Goal: Navigation & Orientation: Find specific page/section

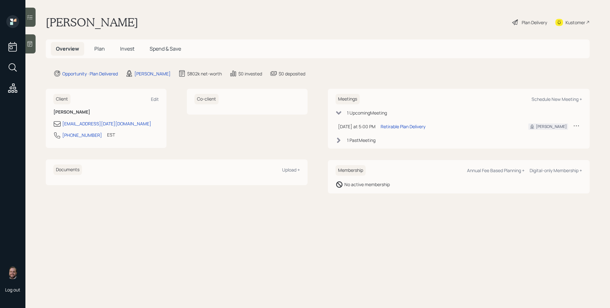
click at [103, 47] on span "Plan" at bounding box center [99, 48] width 10 height 7
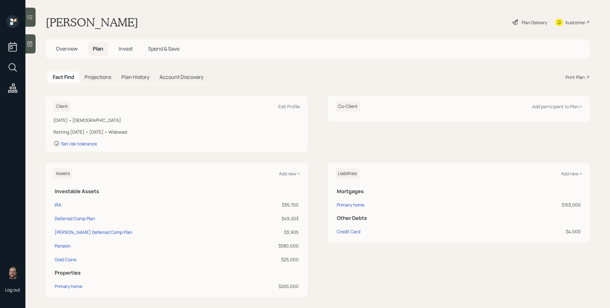
click at [125, 48] on span "Invest" at bounding box center [126, 48] width 14 height 7
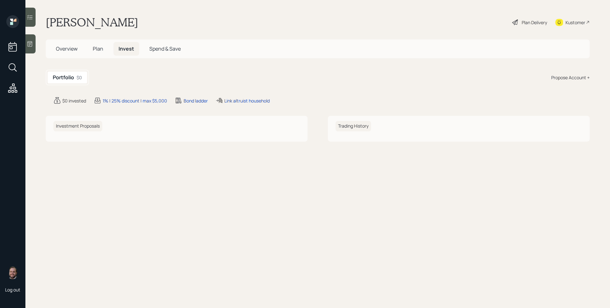
click at [101, 52] on span "Plan" at bounding box center [98, 48] width 10 height 7
